Goal: Information Seeking & Learning: Learn about a topic

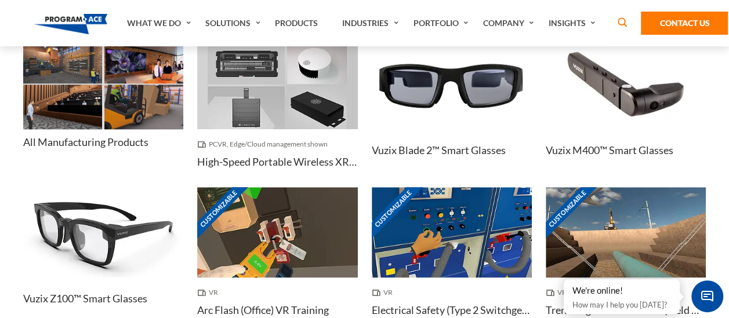
scroll to position [2784, 0]
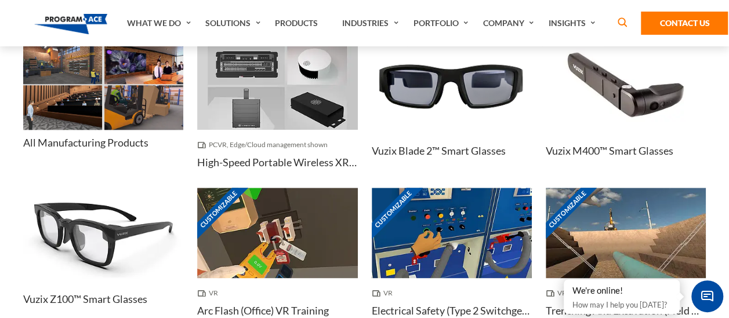
click at [96, 107] on img at bounding box center [62, 107] width 79 height 45
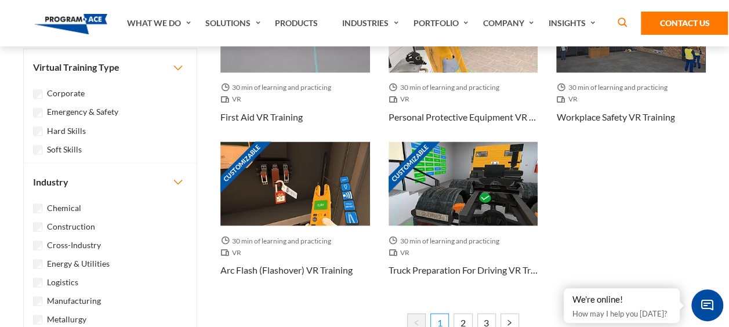
scroll to position [986, 0]
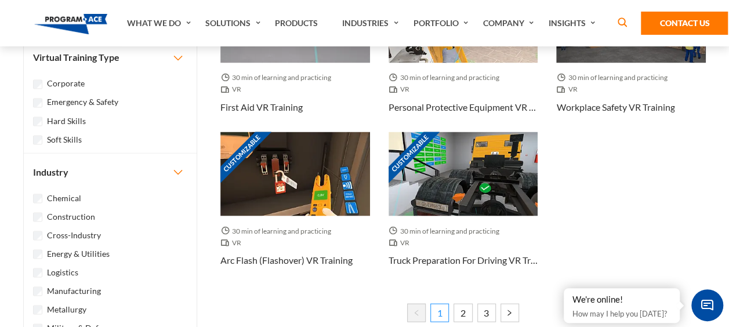
click at [445, 324] on li "1" at bounding box center [437, 314] width 23 height 22
click at [455, 311] on link "2" at bounding box center [463, 312] width 19 height 19
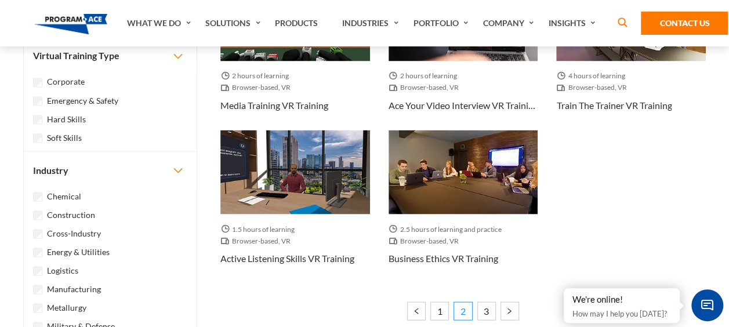
scroll to position [1044, 0]
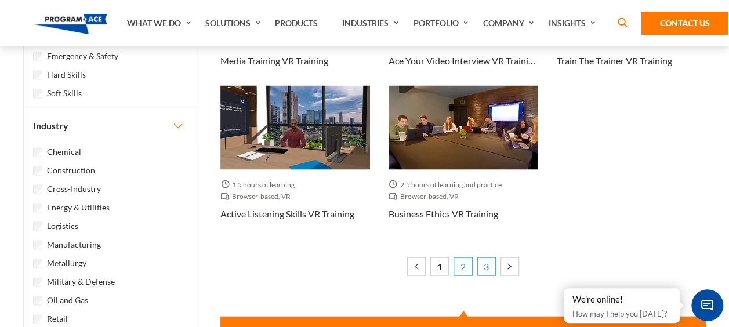
click at [483, 267] on link "3" at bounding box center [486, 266] width 19 height 19
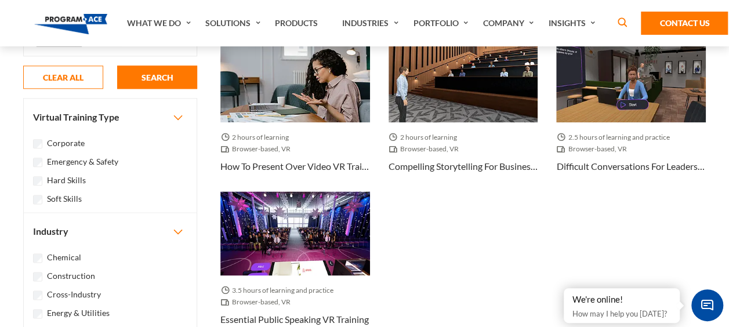
scroll to position [696, 0]
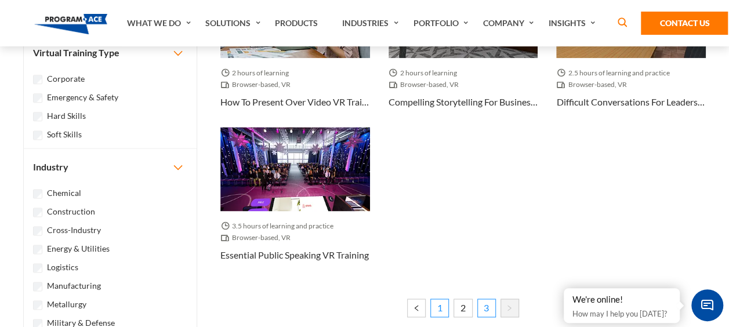
click at [442, 312] on link "1" at bounding box center [439, 308] width 19 height 19
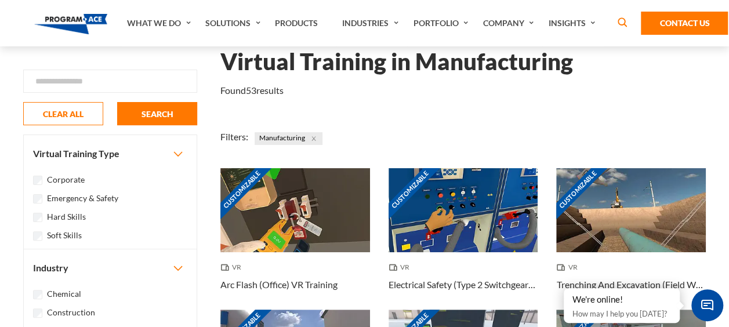
scroll to position [58, 0]
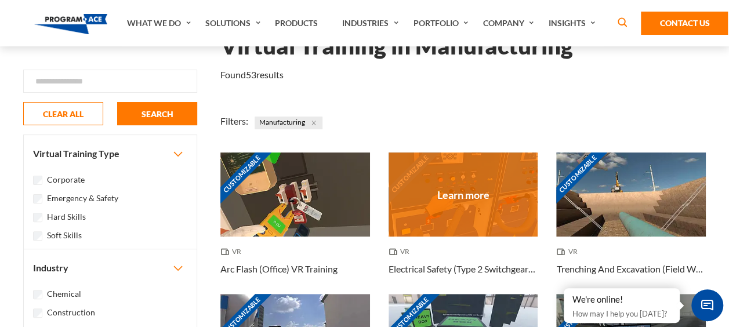
click at [443, 197] on div "Customizable" at bounding box center [464, 195] width 150 height 84
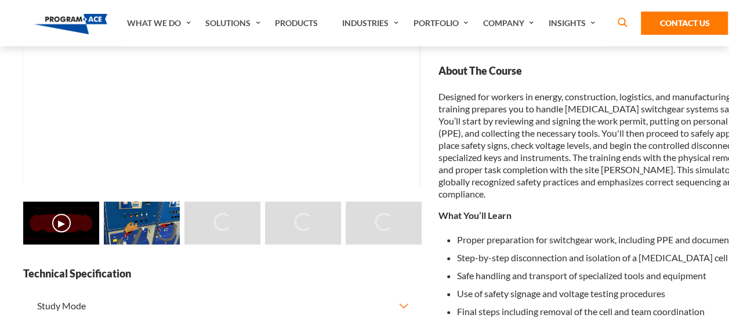
scroll to position [290, 0]
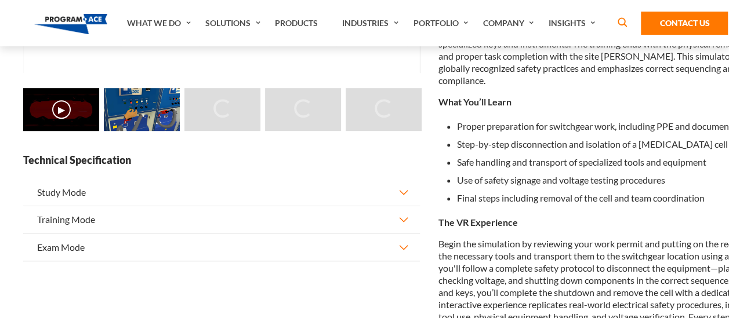
click at [406, 206] on button "Study Mode" at bounding box center [221, 192] width 397 height 27
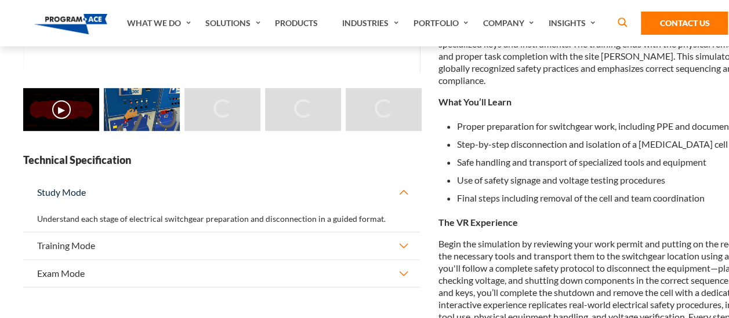
click at [406, 206] on button "Study Mode" at bounding box center [221, 192] width 397 height 27
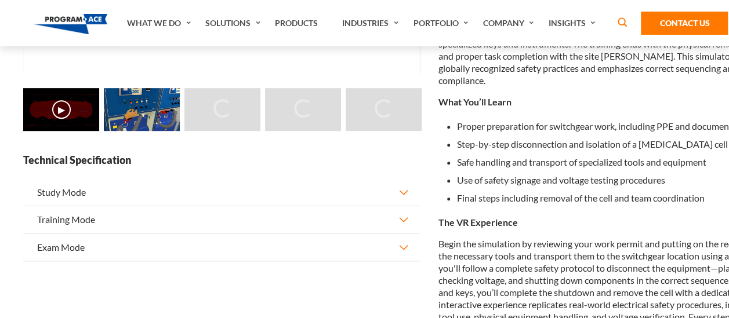
click at [397, 233] on button "Training Mode" at bounding box center [221, 219] width 397 height 27
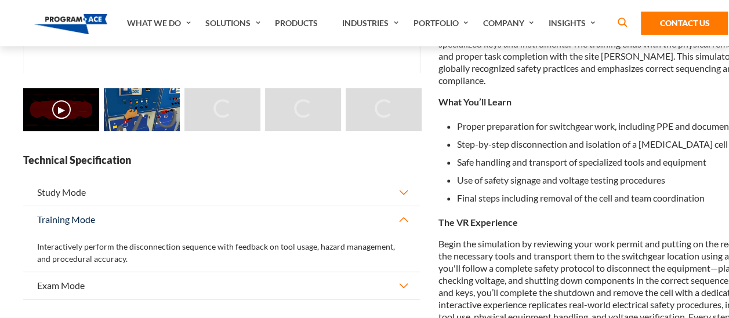
click at [397, 233] on button "Training Mode" at bounding box center [221, 219] width 397 height 27
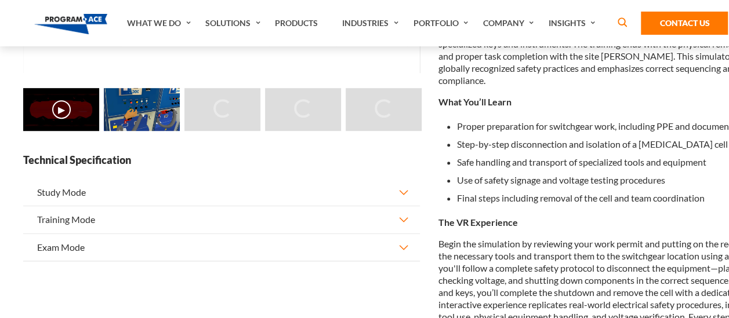
click at [400, 261] on button "Exam Mode" at bounding box center [221, 247] width 397 height 27
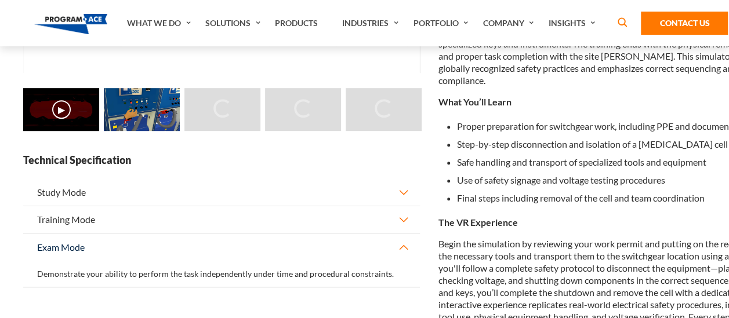
click at [400, 261] on button "Exam Mode" at bounding box center [221, 247] width 397 height 27
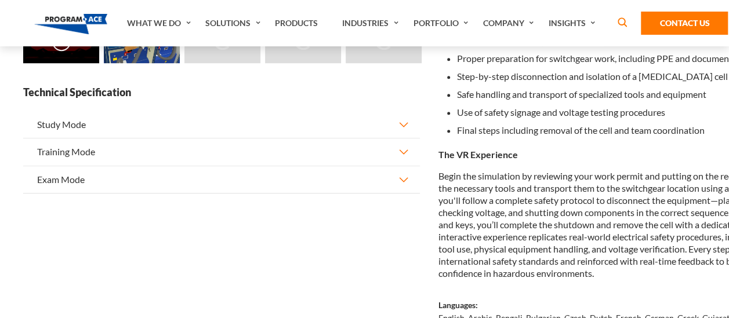
scroll to position [464, 0]
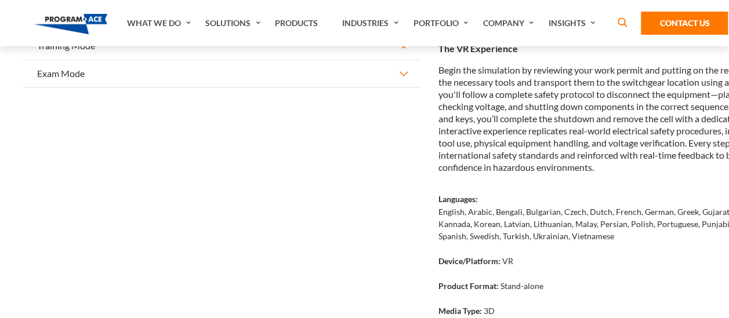
drag, startPoint x: 528, startPoint y: 278, endPoint x: 513, endPoint y: 299, distance: 25.9
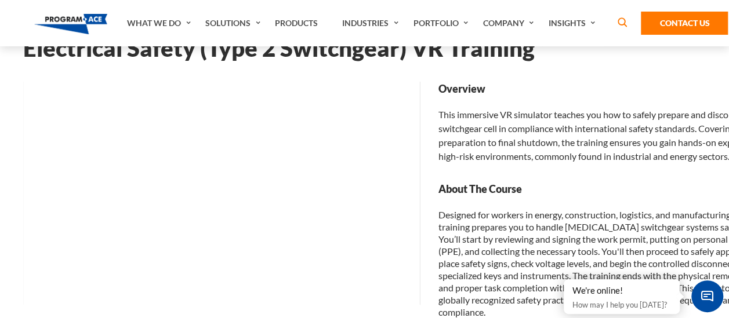
scroll to position [0, 0]
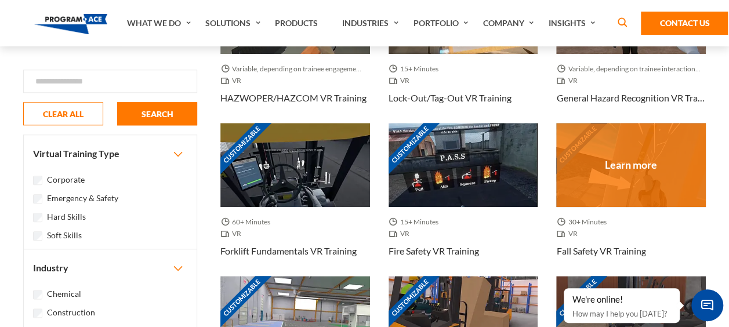
scroll to position [522, 0]
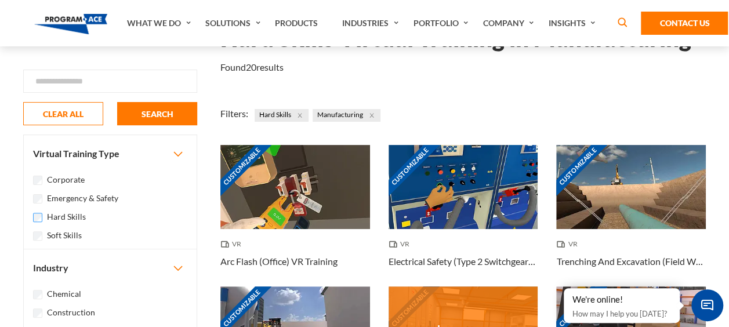
scroll to position [58, 0]
